Goal: Task Accomplishment & Management: Use online tool/utility

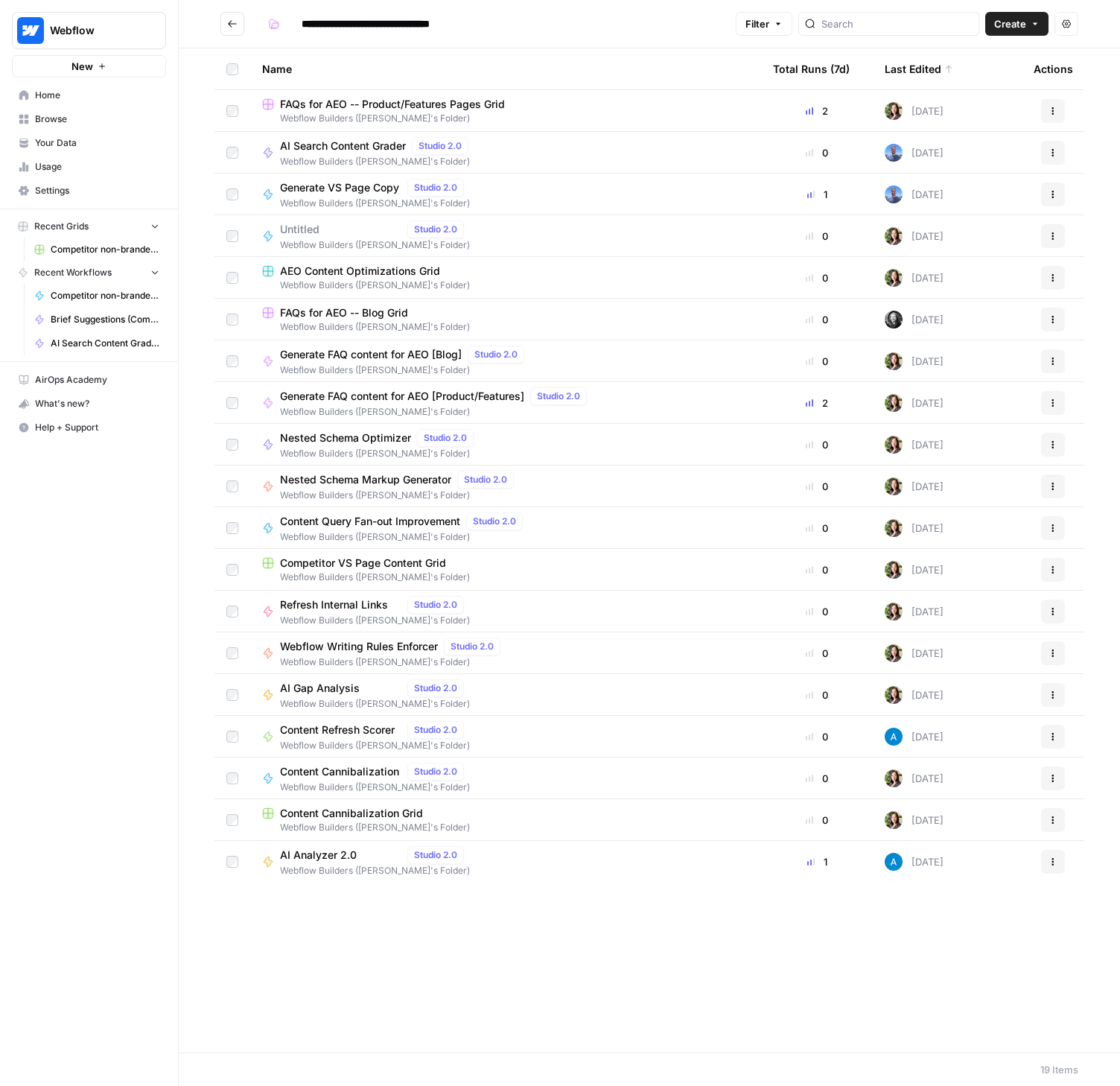
click at [52, 87] on link "Home" at bounding box center [89, 95] width 154 height 24
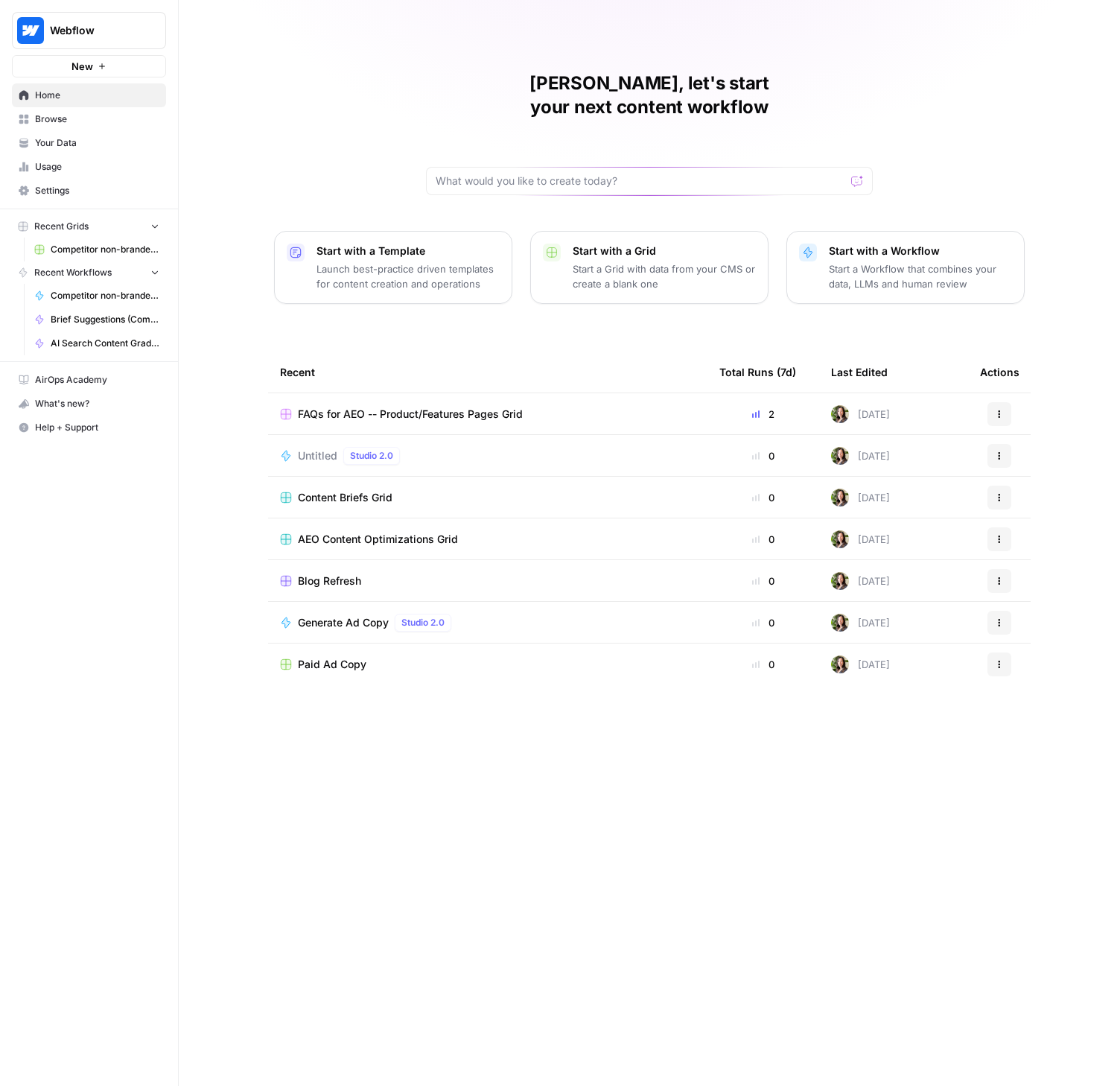
click at [325, 573] on span "Blog Refresh" at bounding box center [329, 581] width 63 height 15
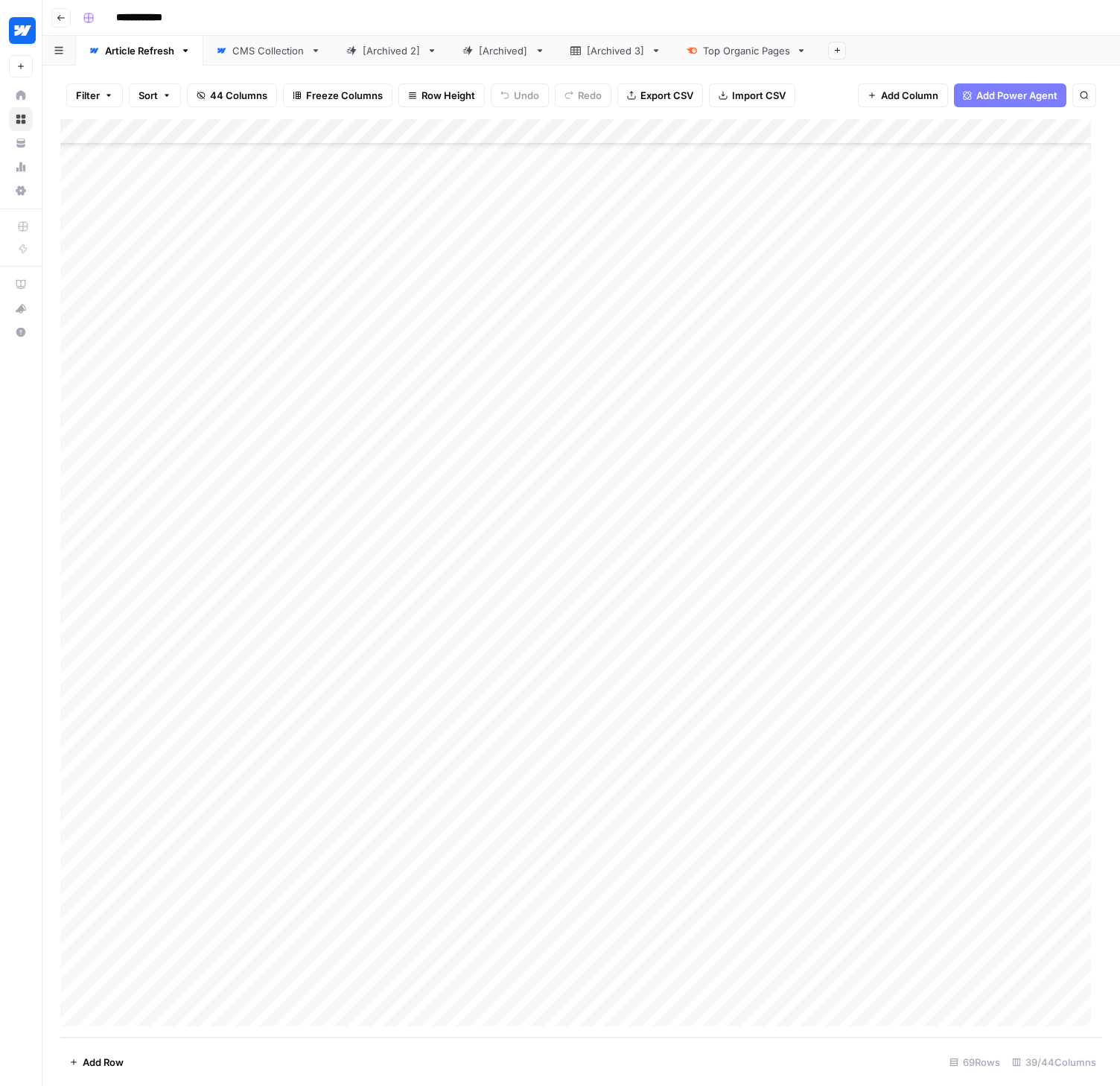
scroll to position [889, 0]
click at [235, 1014] on div "Add Column" at bounding box center [581, 578] width 1042 height 918
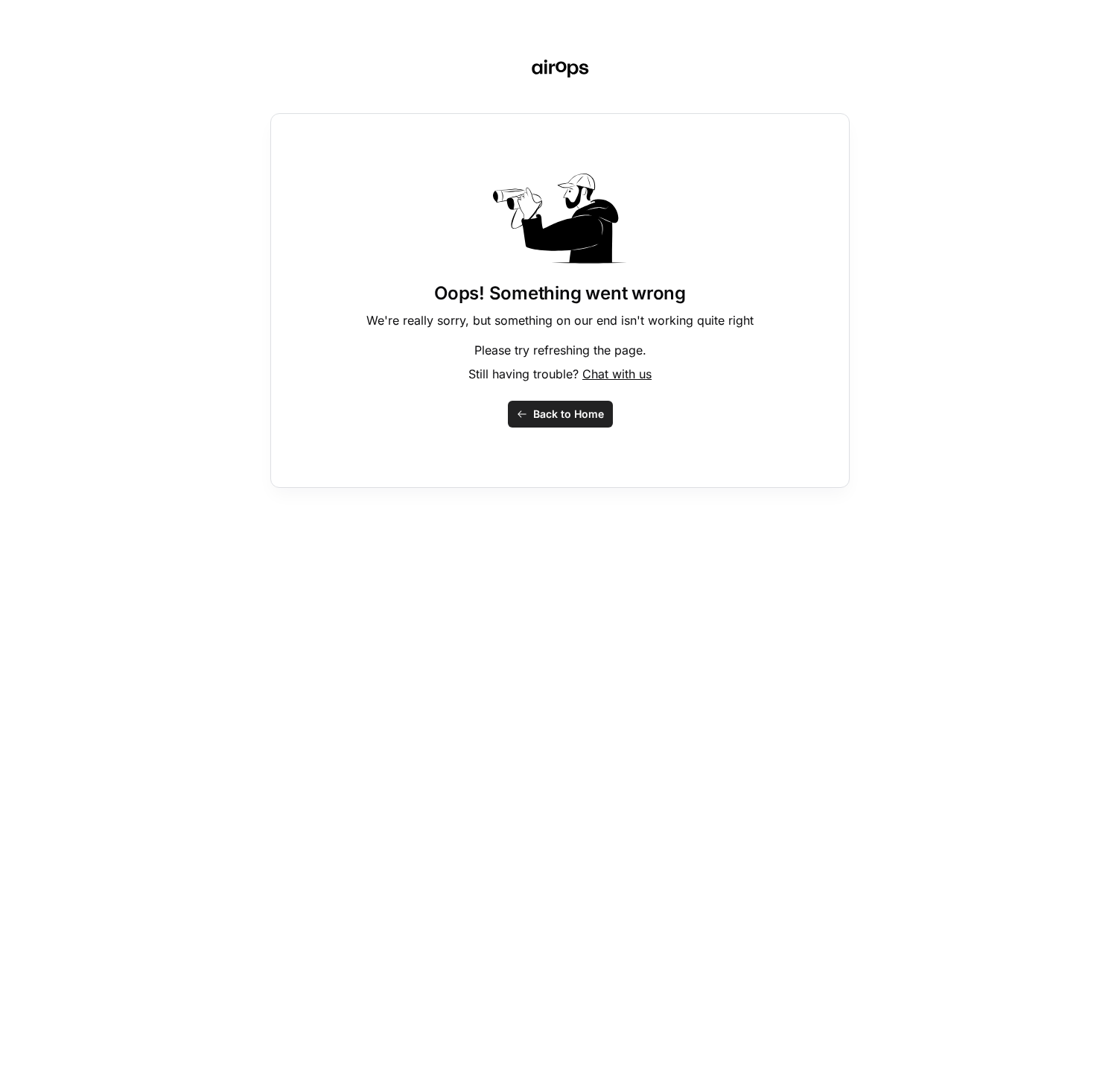
click at [559, 411] on span "Back to Home" at bounding box center [568, 414] width 71 height 15
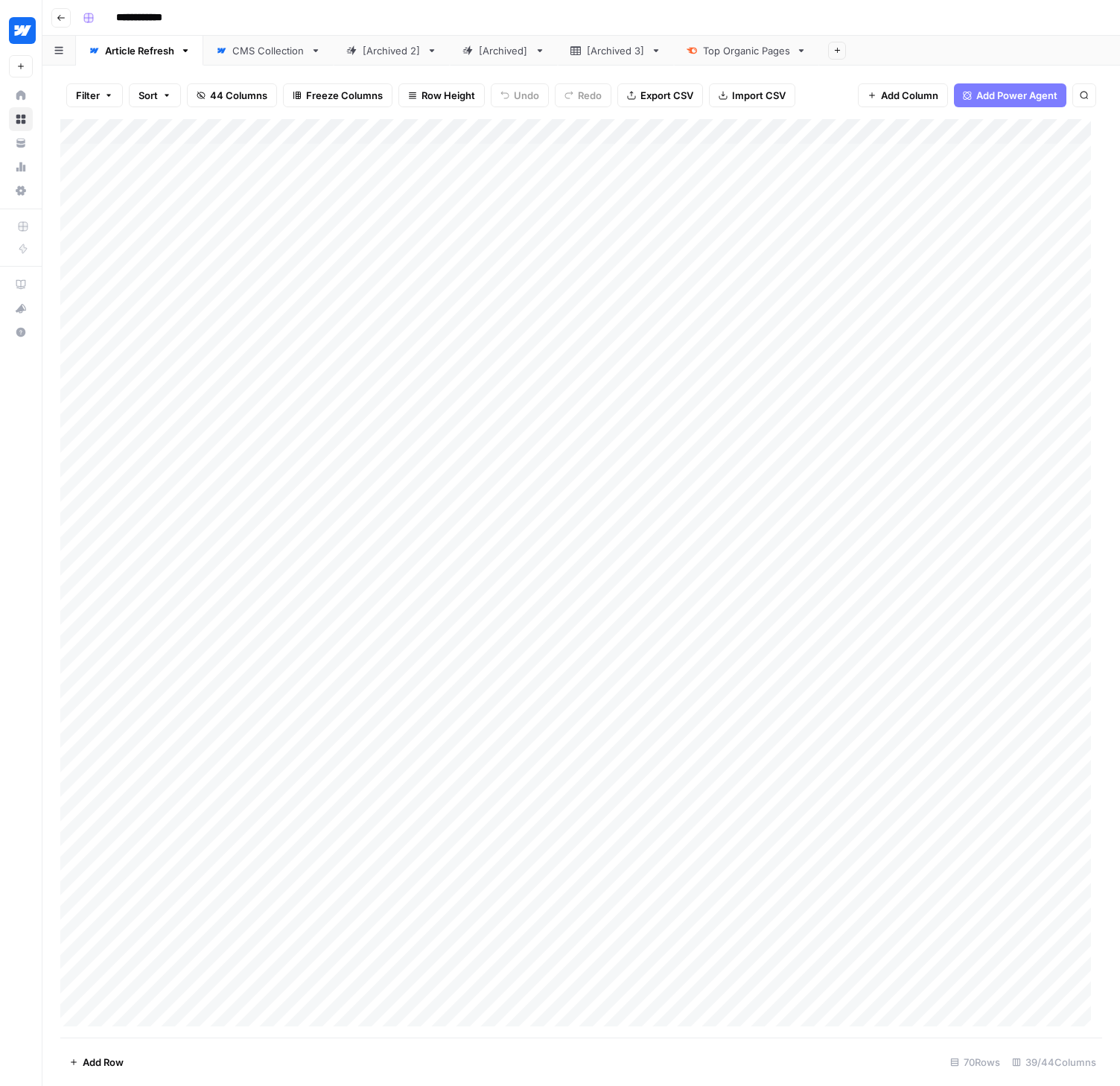
scroll to position [914, 0]
click at [215, 996] on div "Add Column" at bounding box center [581, 578] width 1042 height 918
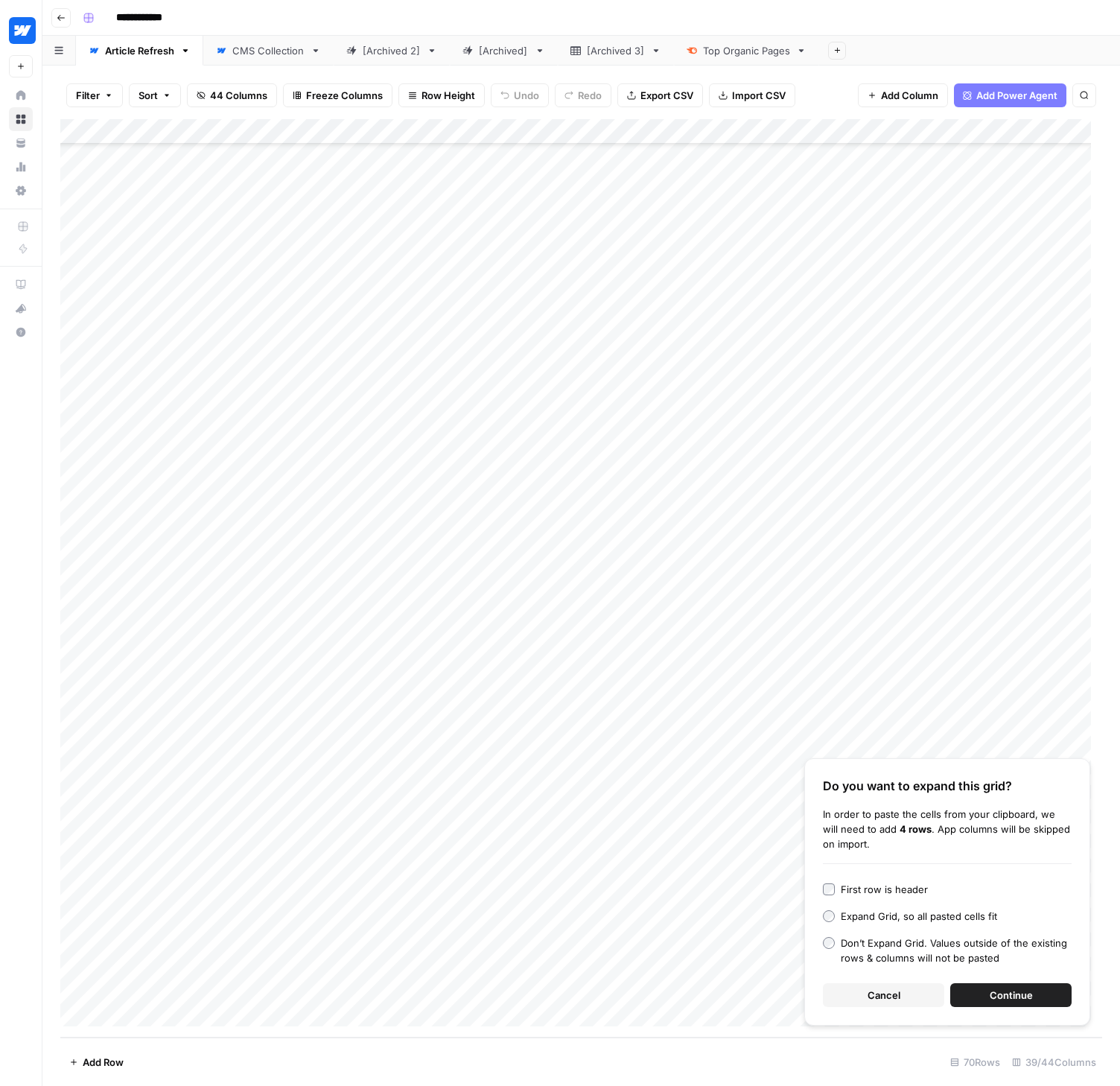
click at [883, 886] on div "First row is header" at bounding box center [884, 889] width 87 height 15
click at [986, 988] on button "Continue" at bounding box center [1011, 994] width 121 height 24
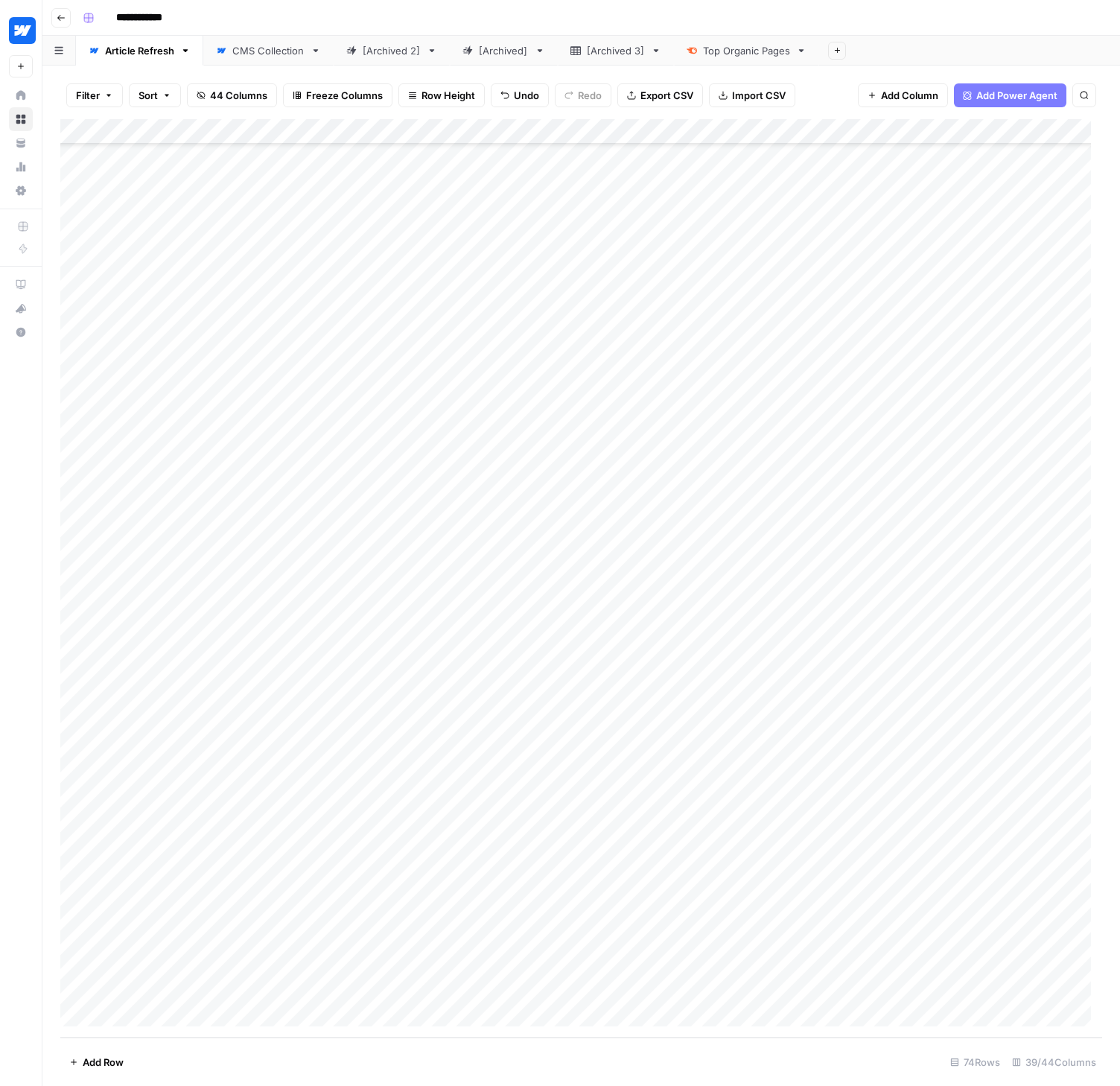
click at [554, 1052] on footer "Add Row 74 Rows 39/44 Columns" at bounding box center [581, 1062] width 1042 height 49
click at [368, 860] on div "Add Column" at bounding box center [581, 578] width 1042 height 918
